Goal: Information Seeking & Learning: Learn about a topic

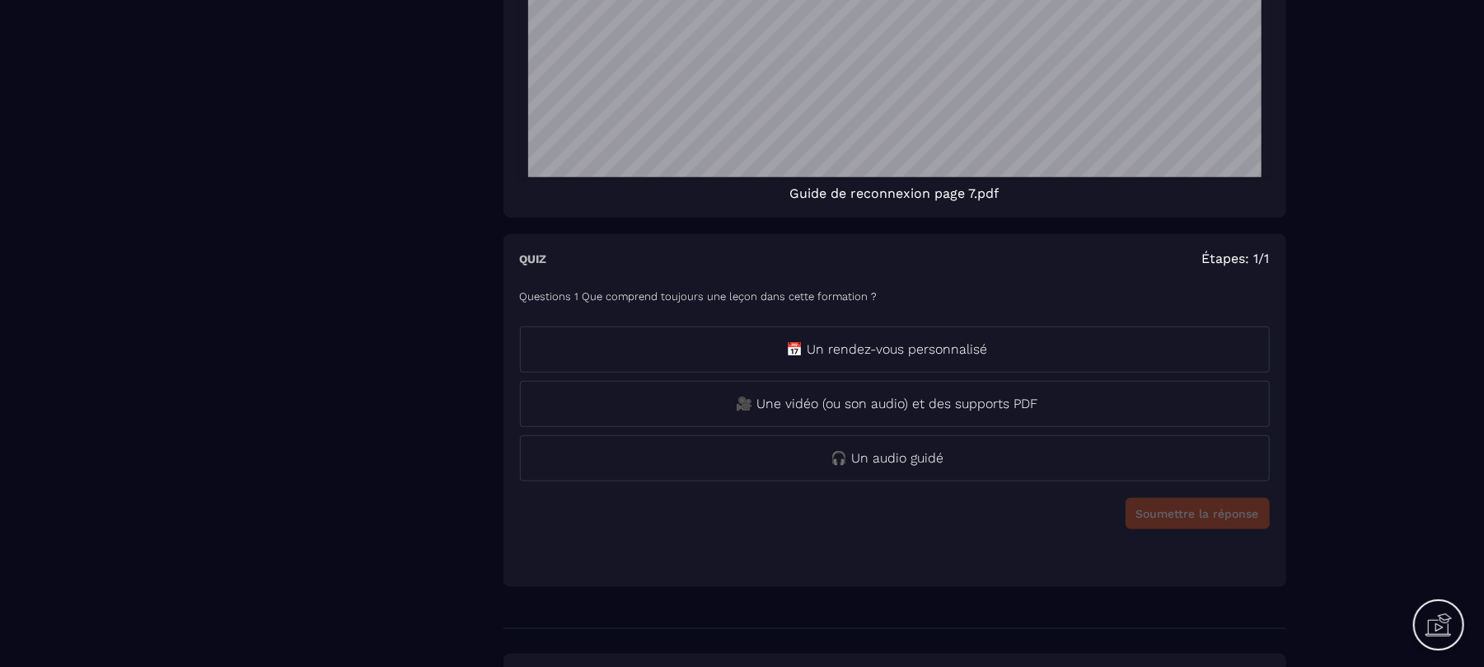
scroll to position [1207, 0]
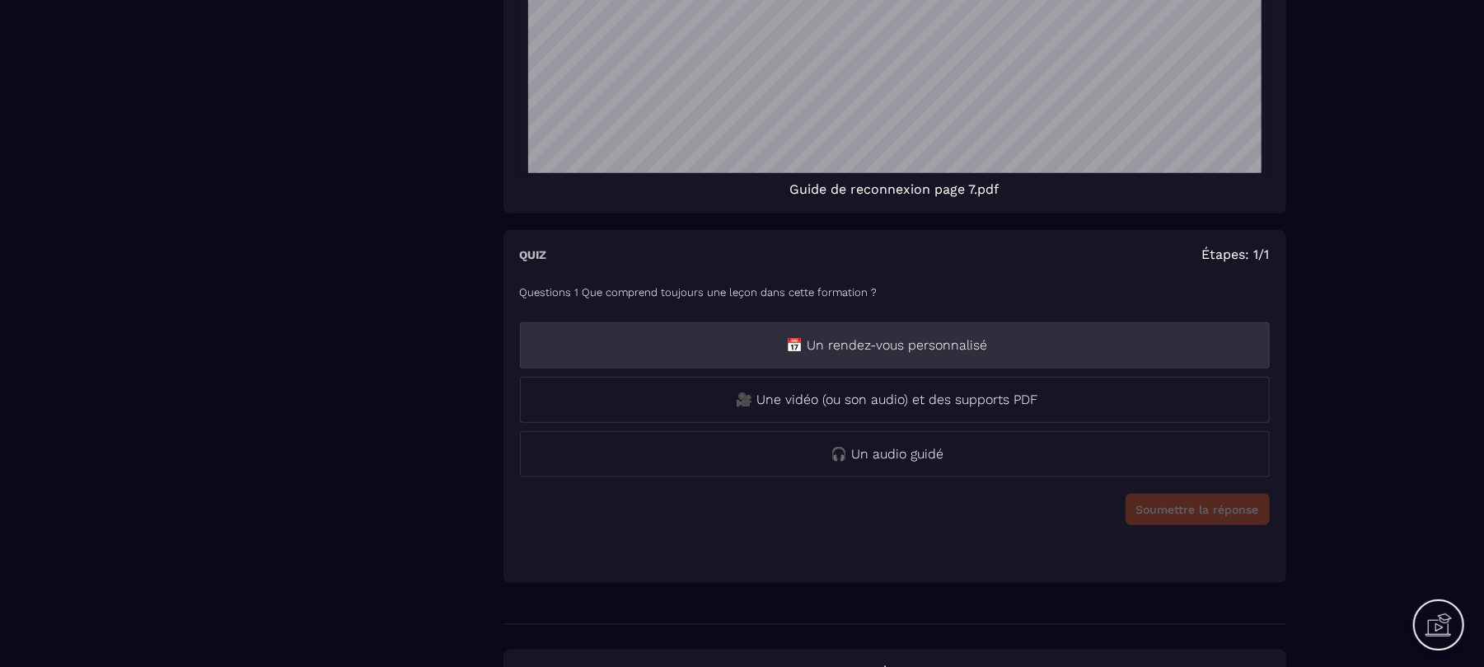
click at [1098, 355] on p "📅 Un rendez-vous personnalisé" at bounding box center [887, 345] width 733 height 20
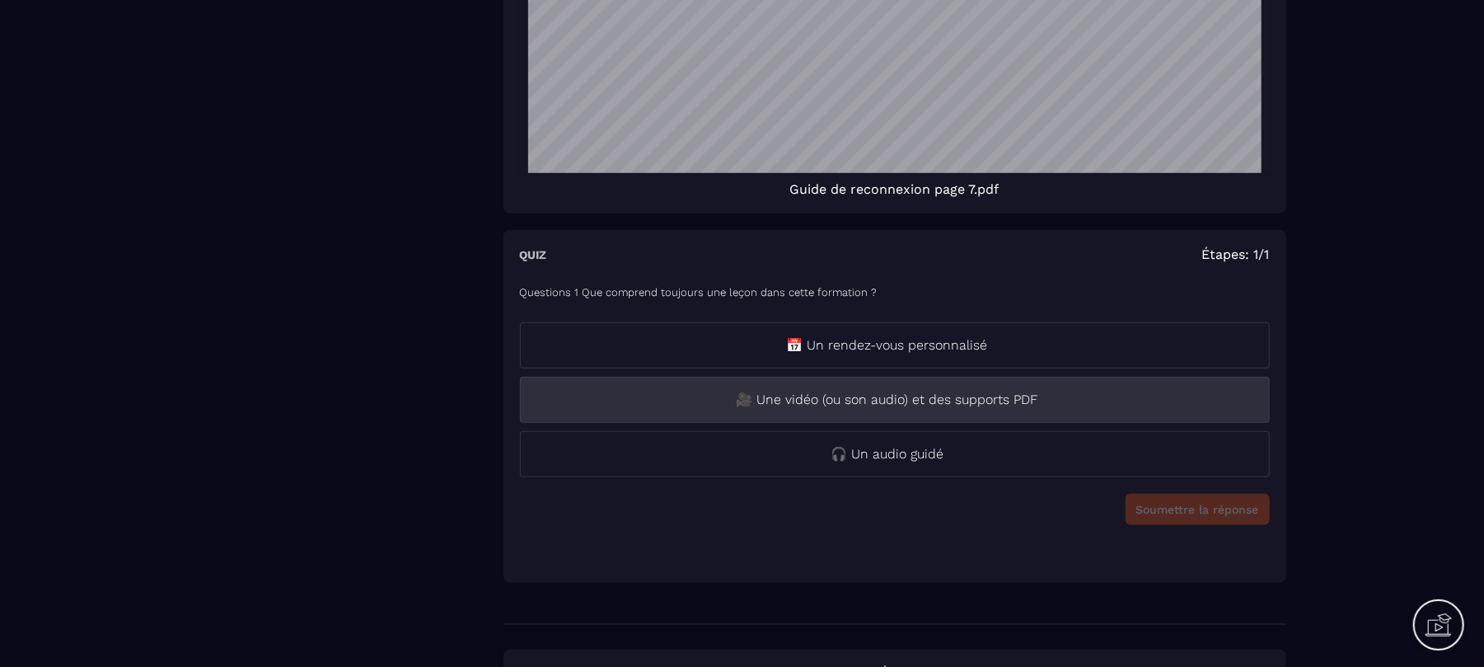
click at [1083, 423] on li "🎥 Une vidéo (ou son audio) et des supports PDF" at bounding box center [895, 400] width 750 height 46
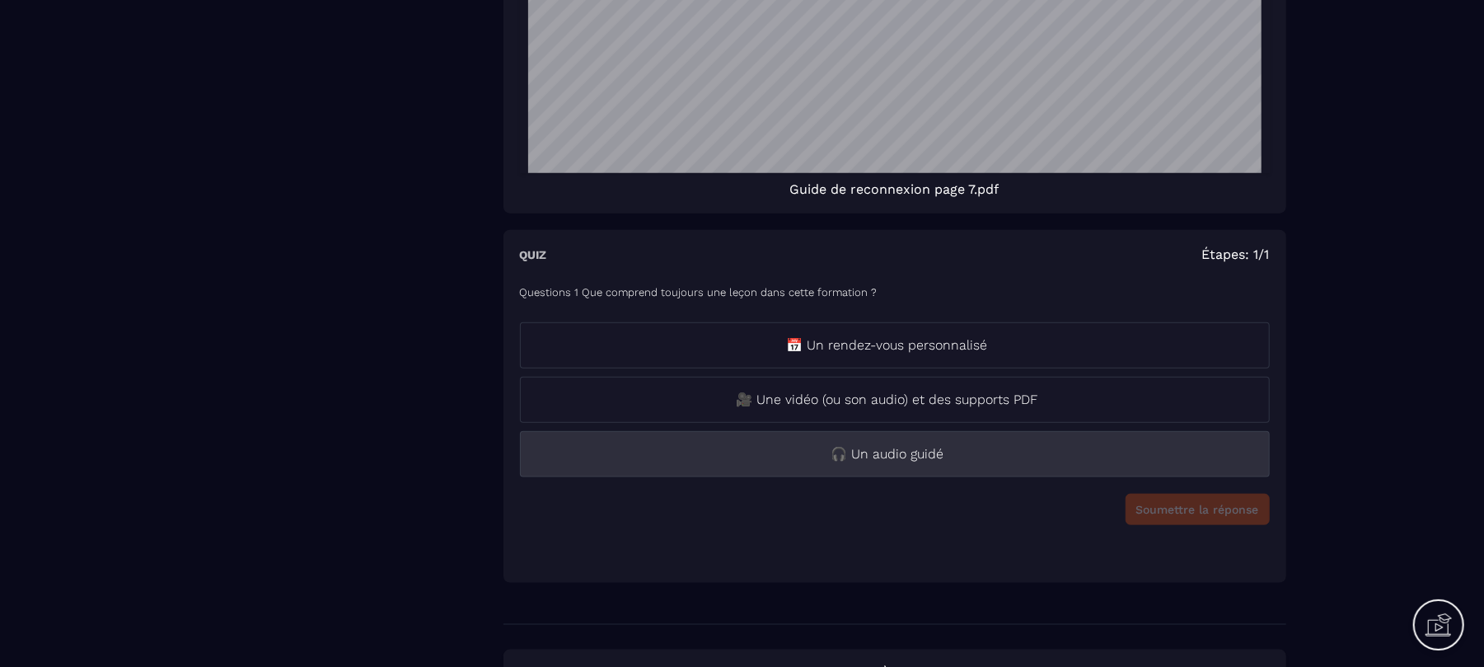
click at [1063, 463] on p "🎧 Un audio guidé" at bounding box center [887, 454] width 733 height 20
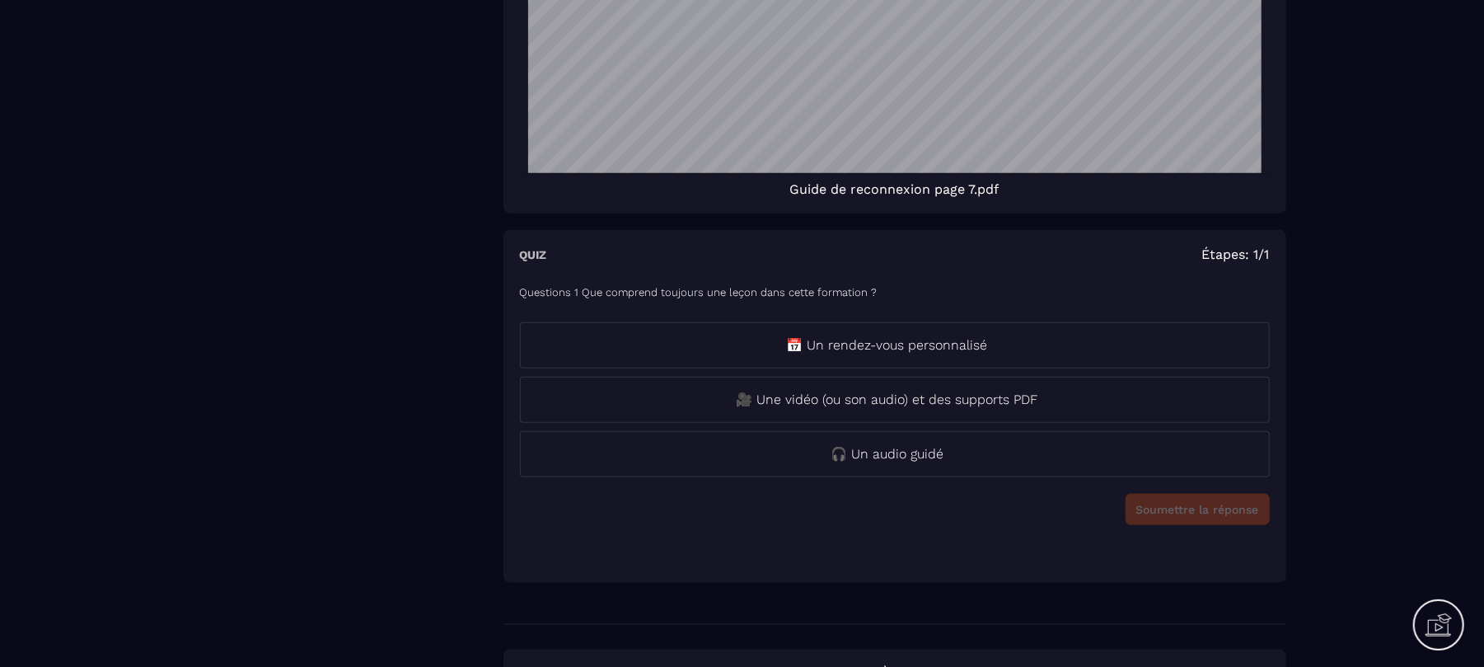
click at [1169, 522] on div "Soumettre la réponse" at bounding box center [895, 509] width 750 height 31
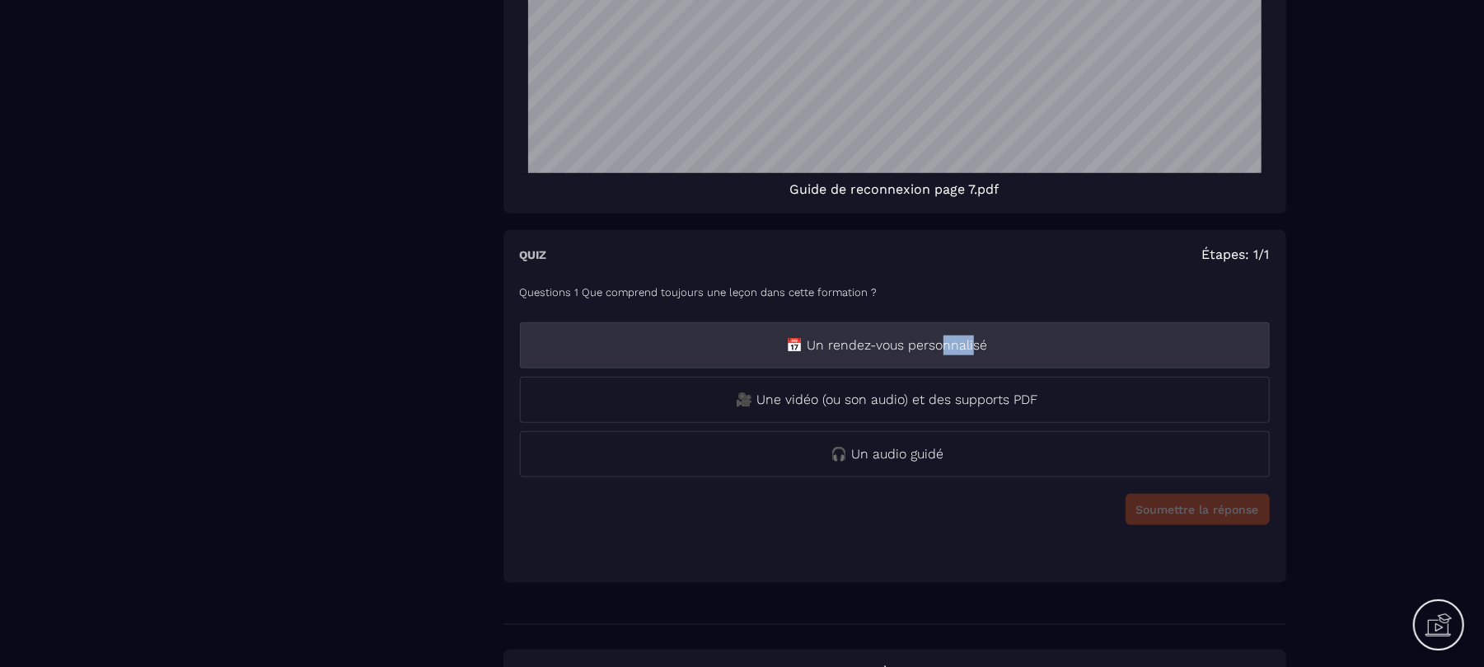
drag, startPoint x: 973, startPoint y: 374, endPoint x: 943, endPoint y: 336, distance: 48.6
click at [943, 336] on li "📅 Un rendez-vous personnalisé" at bounding box center [895, 345] width 750 height 46
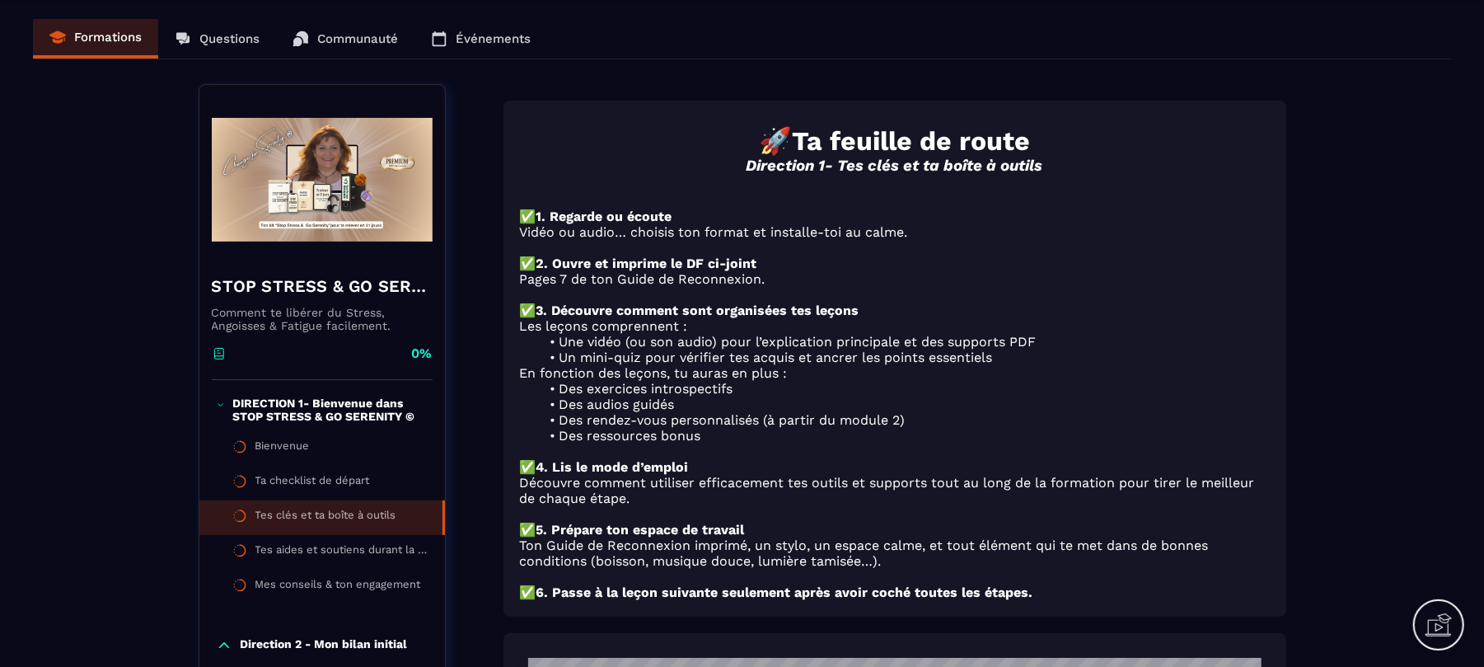
scroll to position [0, 0]
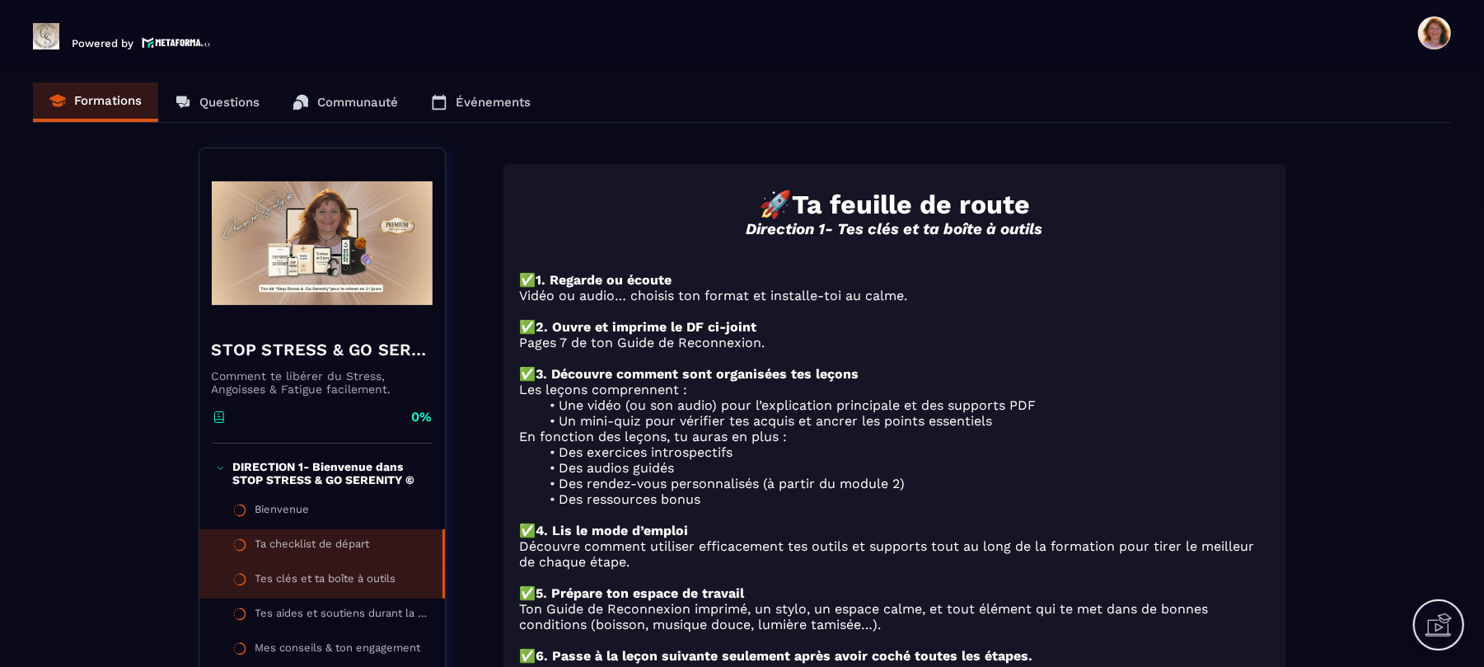
click at [331, 564] on li "Ta checklist de départ" at bounding box center [322, 581] width 246 height 35
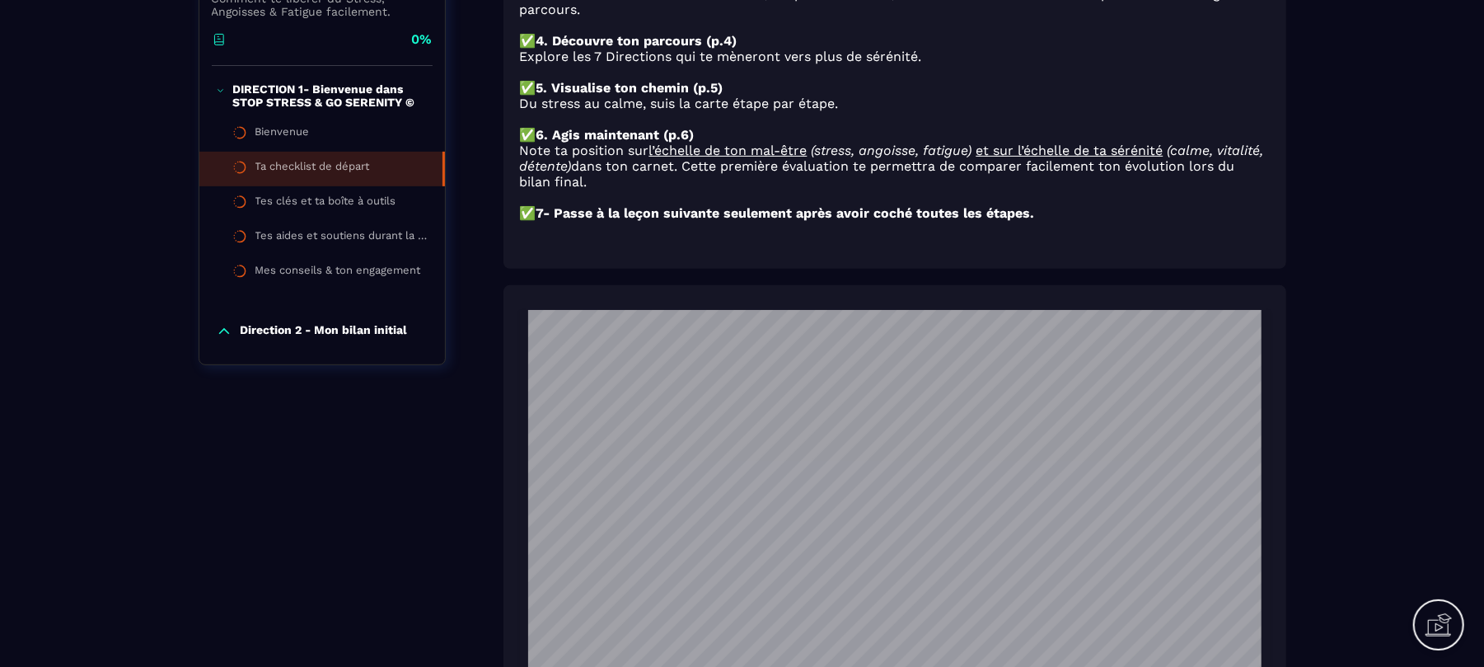
scroll to position [294, 0]
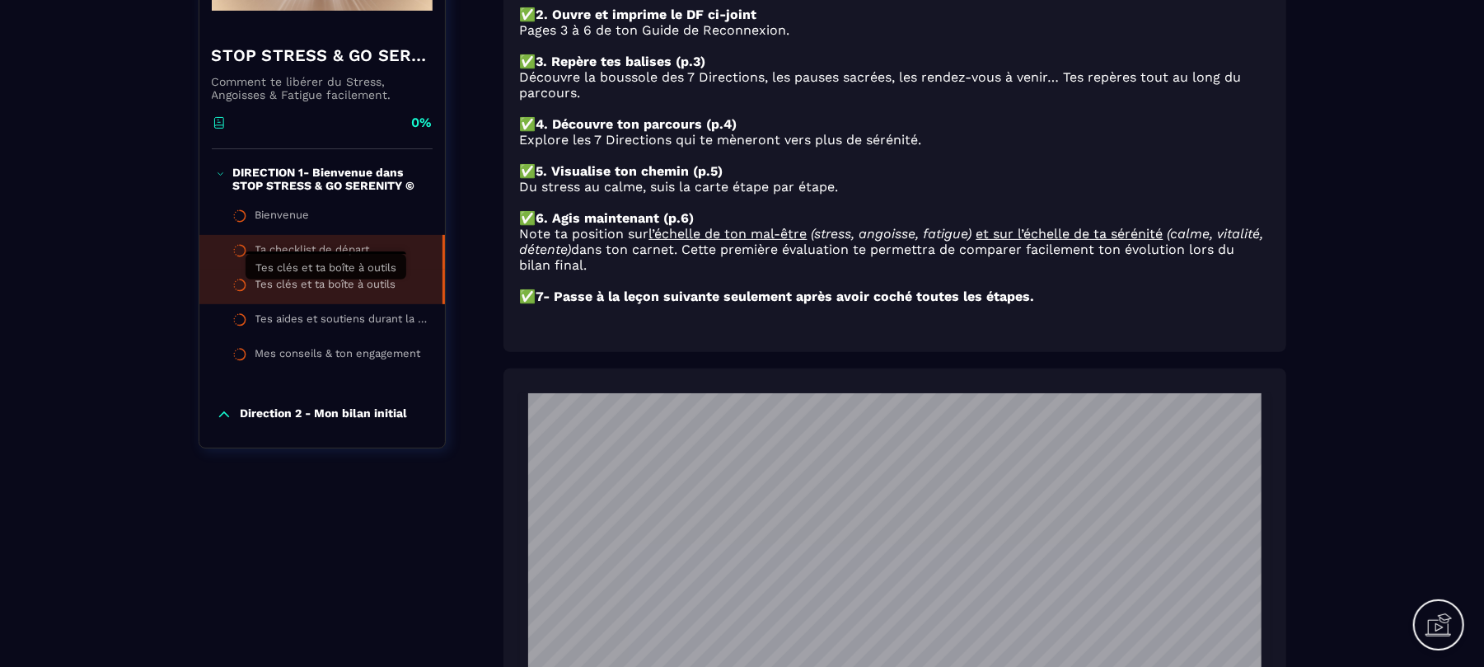
click at [373, 290] on div "Tes clés et ta boîte à outils" at bounding box center [325, 287] width 141 height 18
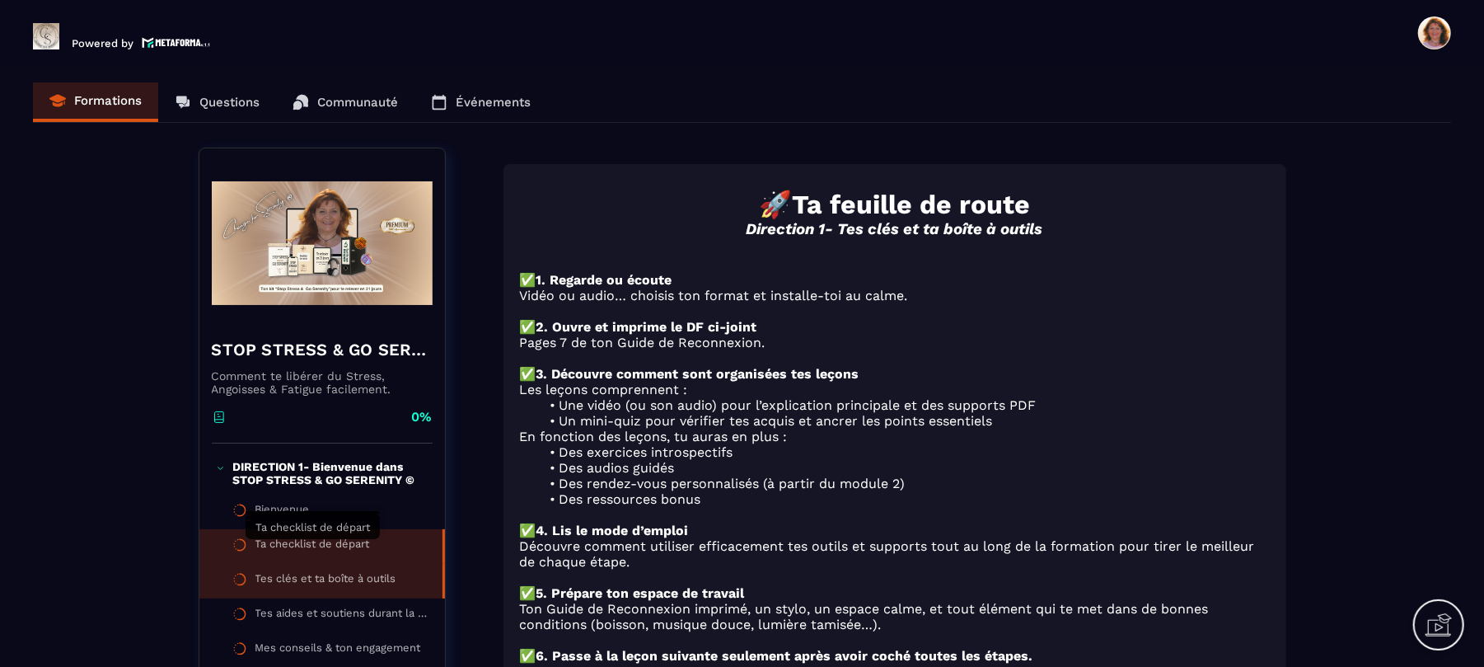
click at [304, 551] on div "Ta checklist de départ" at bounding box center [312, 546] width 115 height 18
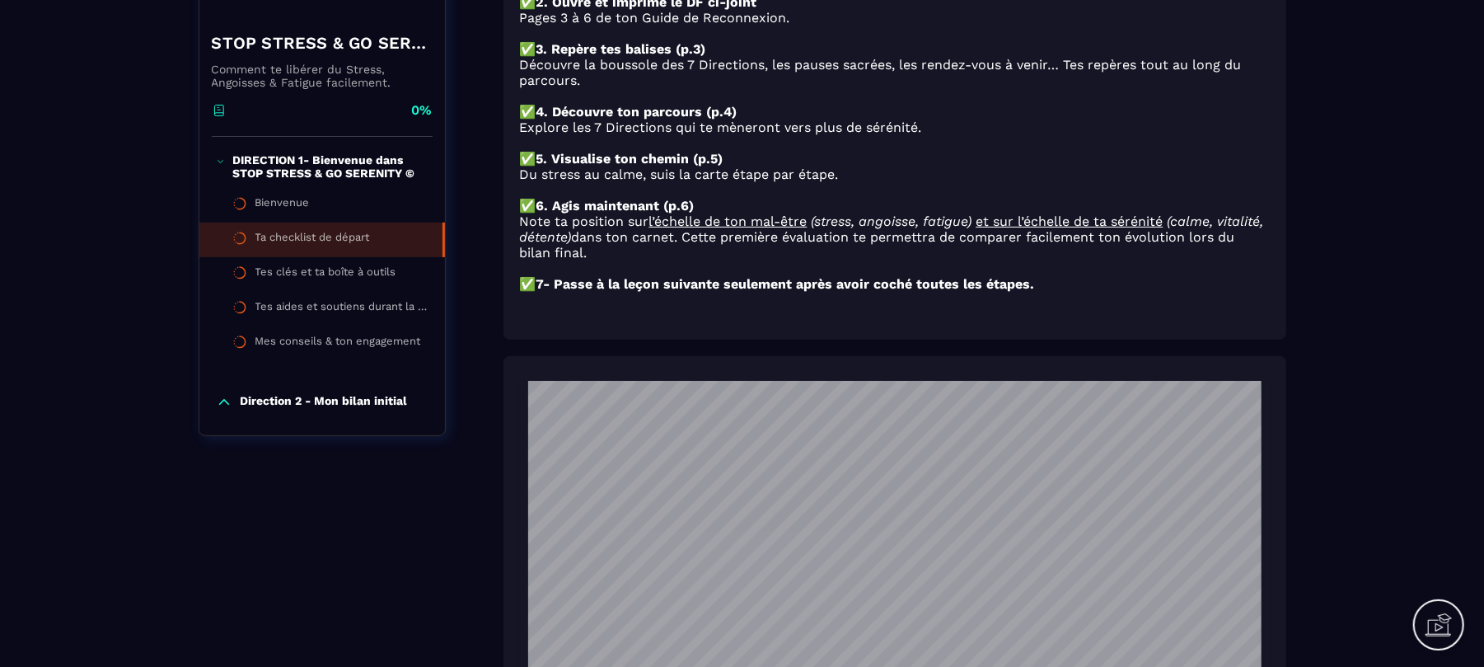
scroll to position [324, 0]
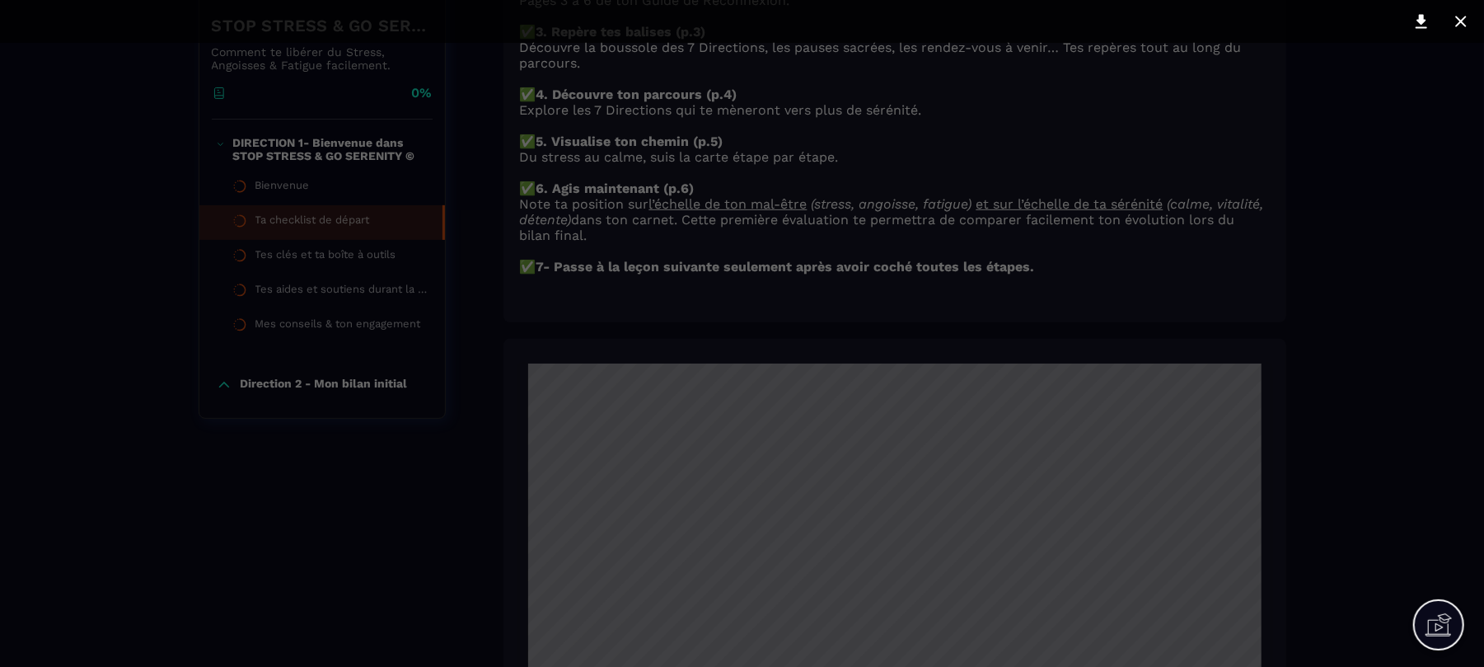
click at [1395, 458] on div at bounding box center [742, 333] width 1484 height 667
click at [402, 592] on div at bounding box center [742, 333] width 1484 height 667
